Goal: Task Accomplishment & Management: Use online tool/utility

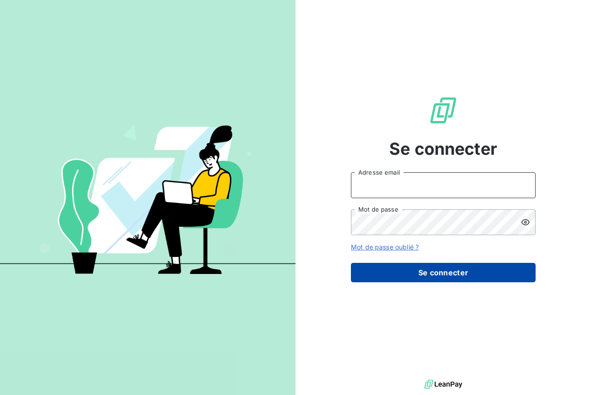
type input "[PERSON_NAME][EMAIL_ADDRESS][DOMAIN_NAME]"
click at [388, 273] on button "Se connecter" at bounding box center [443, 272] width 185 height 19
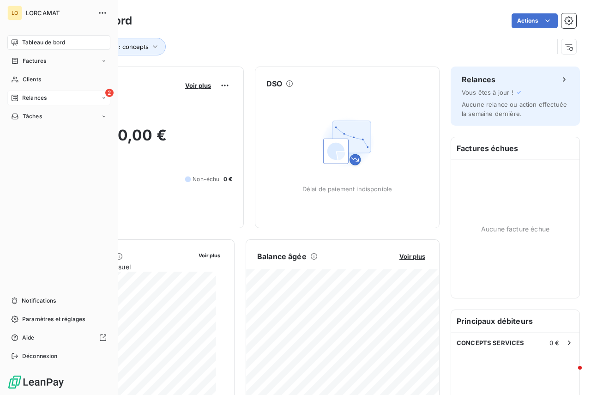
click at [49, 100] on div "2 Relances" at bounding box center [58, 98] width 103 height 15
click at [41, 114] on span "À effectuer" at bounding box center [37, 116] width 30 height 8
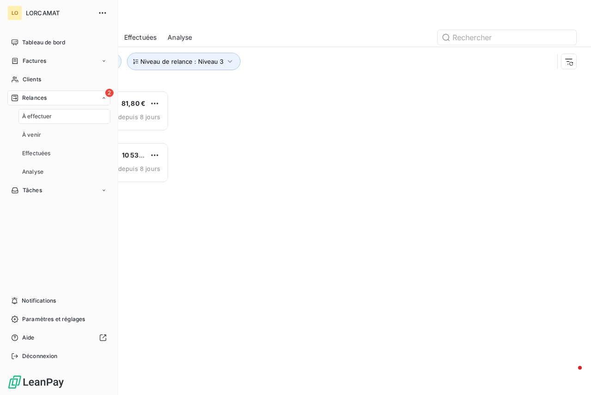
scroll to position [297, 118]
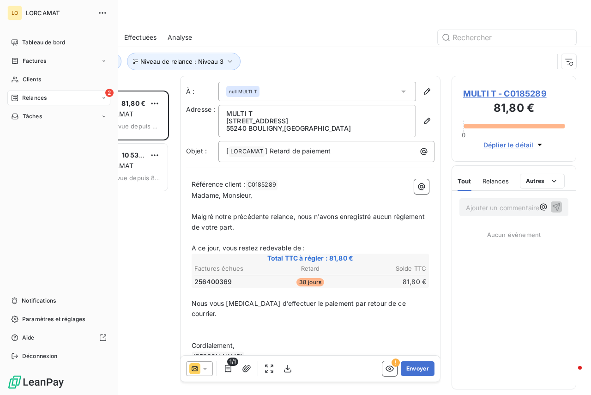
click at [105, 99] on icon at bounding box center [104, 98] width 6 height 6
click at [51, 133] on div "À venir" at bounding box center [64, 134] width 92 height 15
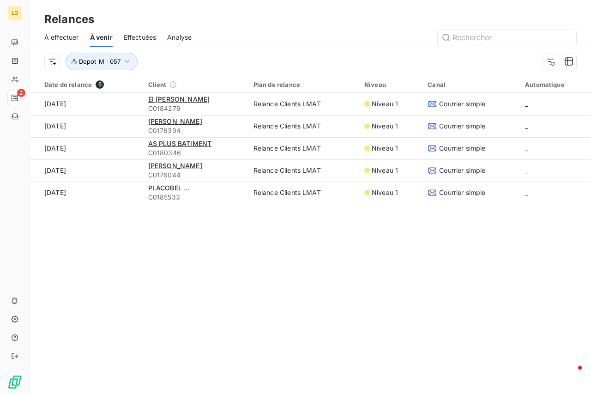
click at [66, 41] on span "À effectuer" at bounding box center [61, 37] width 35 height 9
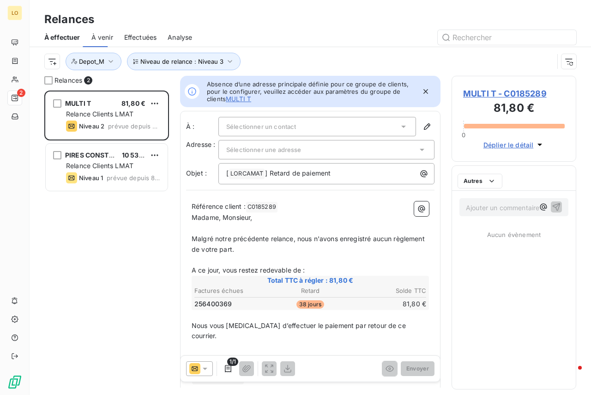
scroll to position [297, 118]
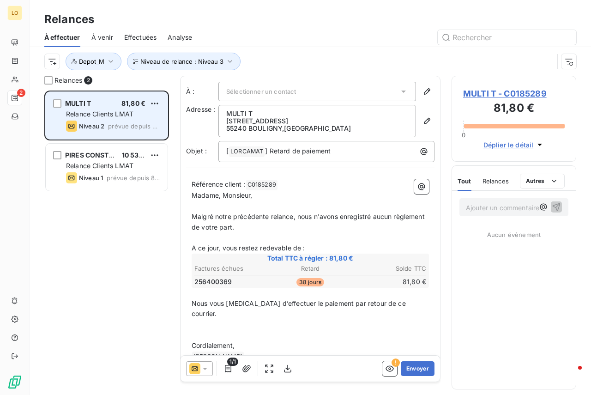
click at [114, 112] on span "Relance Clients LMAT" at bounding box center [99, 114] width 67 height 8
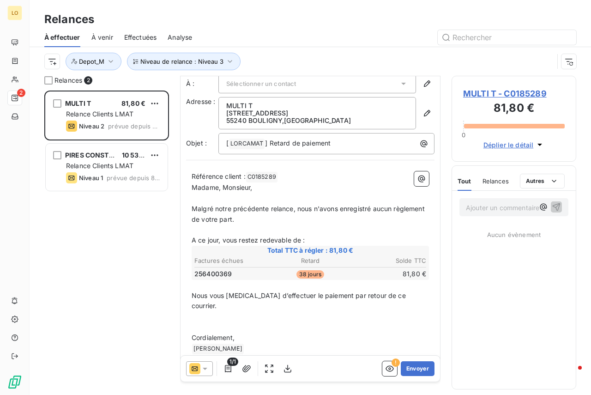
scroll to position [12, 0]
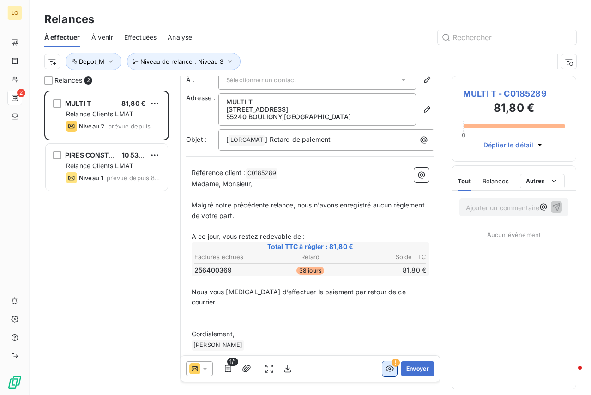
click at [386, 368] on icon "button" at bounding box center [390, 369] width 8 height 6
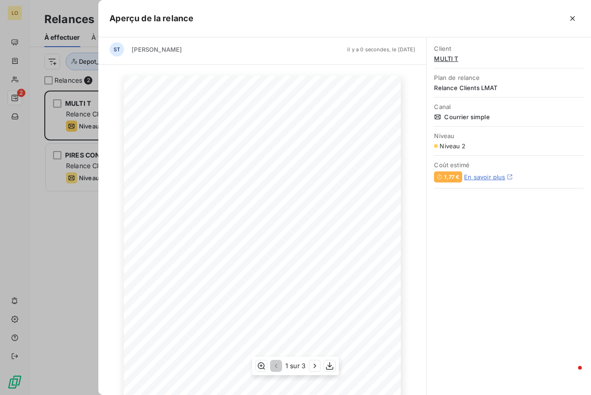
scroll to position [0, 0]
click at [576, 18] on icon "button" at bounding box center [572, 18] width 9 height 9
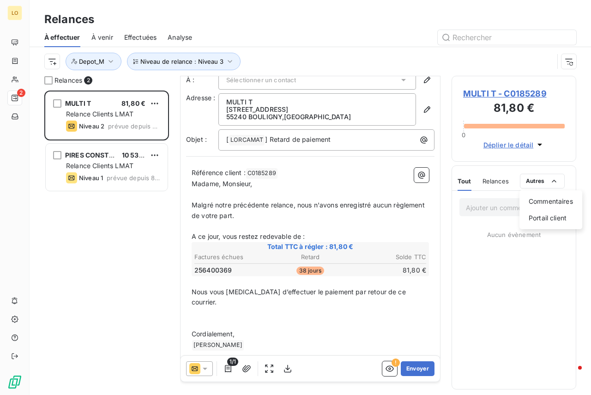
click at [245, 367] on html "LO 2 Relances À effectuer À venir Effectuées Analyse Niveau de relance : Niveau…" at bounding box center [295, 197] width 591 height 395
click at [203, 370] on icon at bounding box center [204, 368] width 9 height 9
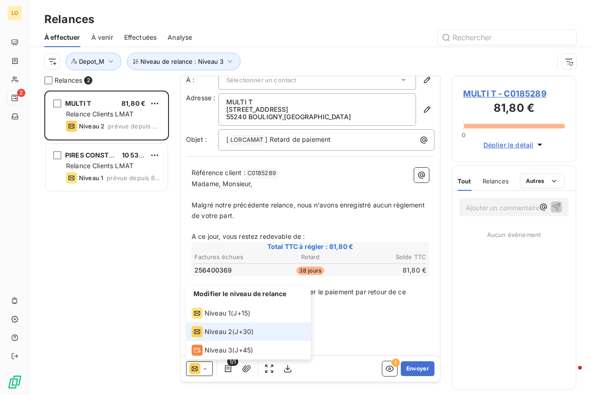
click at [205, 370] on icon at bounding box center [204, 368] width 9 height 9
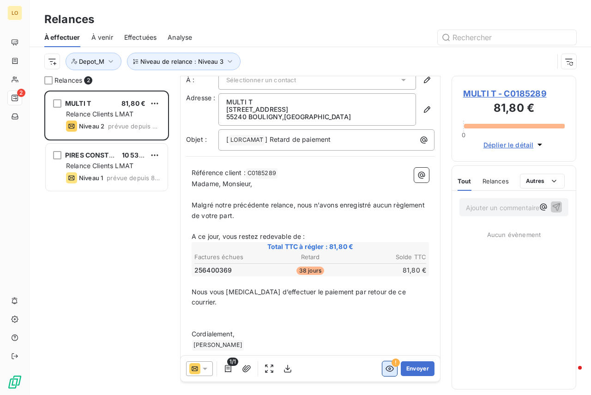
click at [385, 367] on icon "button" at bounding box center [389, 368] width 9 height 9
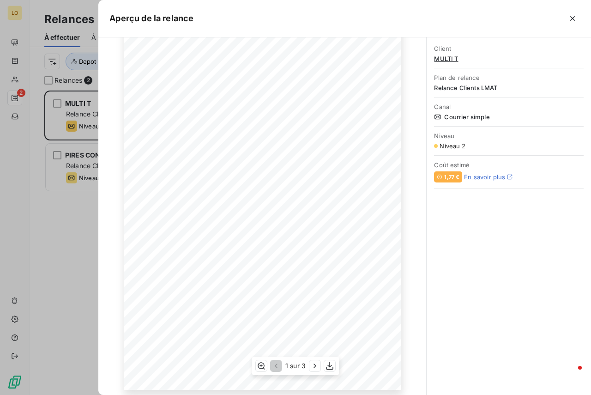
scroll to position [87, 0]
click at [329, 364] on icon "button" at bounding box center [329, 365] width 9 height 9
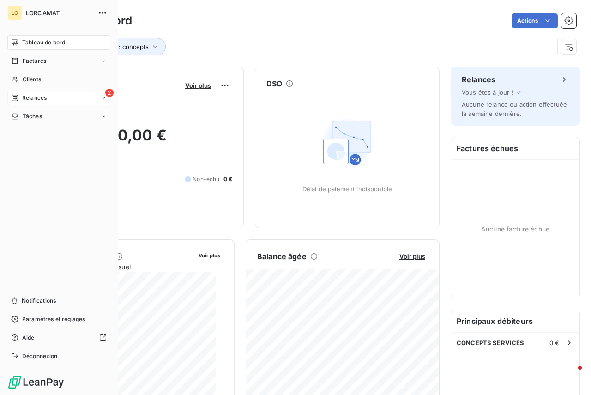
click at [103, 97] on icon at bounding box center [104, 97] width 3 height 1
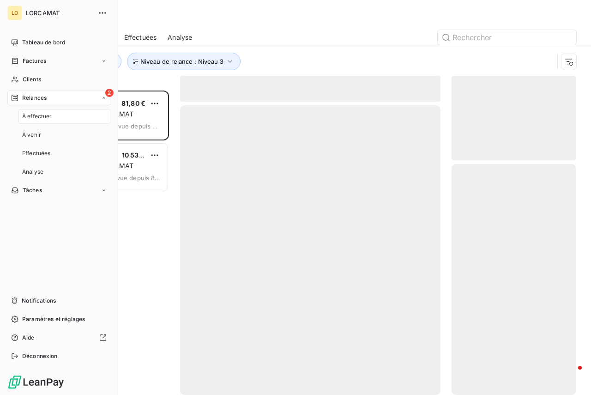
scroll to position [297, 118]
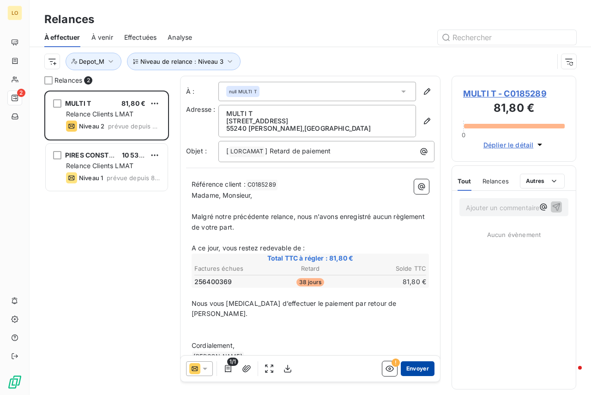
click at [414, 370] on button "Envoyer" at bounding box center [418, 368] width 34 height 15
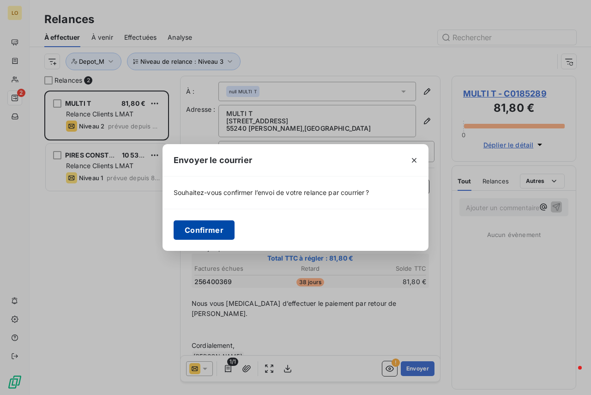
click at [207, 230] on button "Confirmer" at bounding box center [204, 229] width 61 height 19
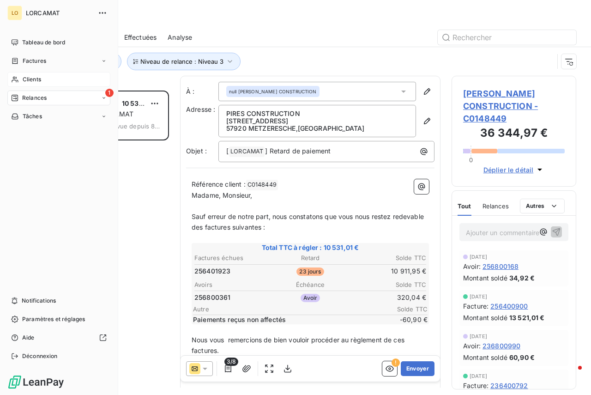
click at [50, 79] on div "Clients" at bounding box center [58, 79] width 103 height 15
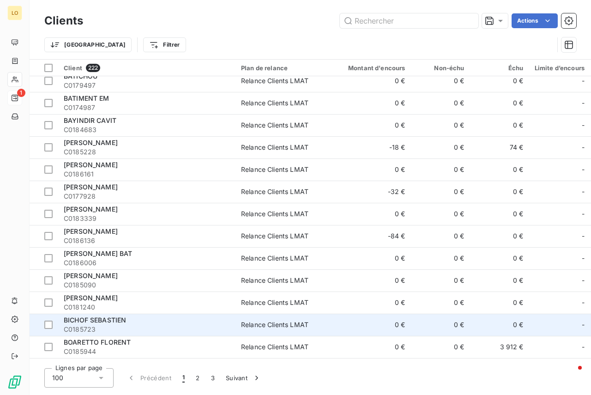
scroll to position [323, 0]
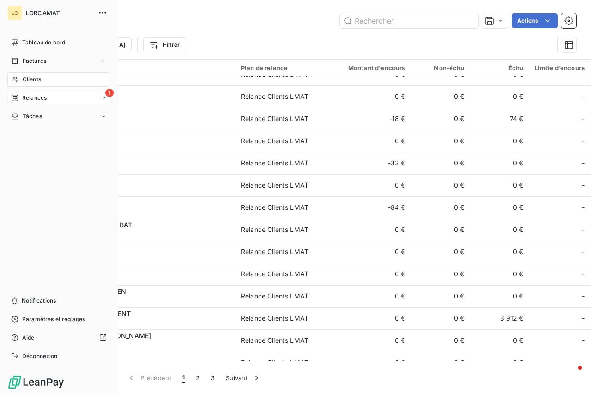
click at [66, 95] on div "1 Relances" at bounding box center [58, 98] width 103 height 15
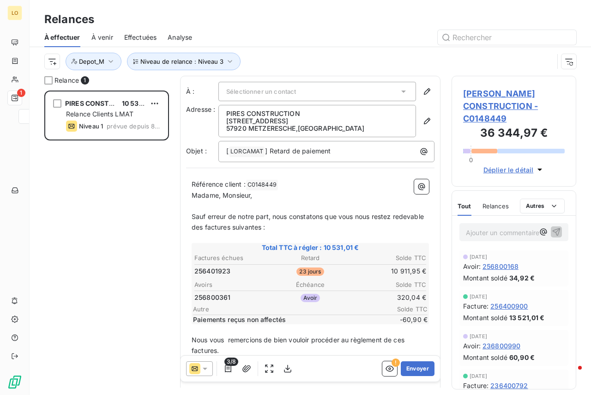
scroll to position [297, 118]
